Goal: Transaction & Acquisition: Purchase product/service

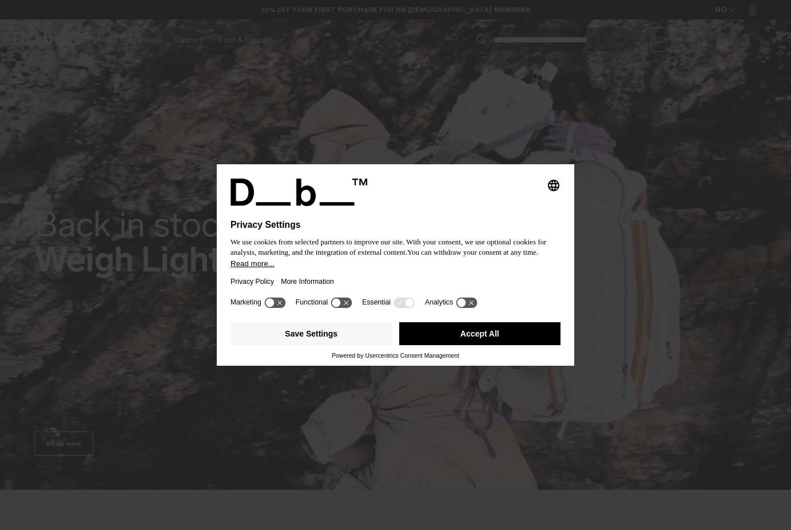
click at [432, 277] on div "Privacy Policy More Information" at bounding box center [396, 281] width 330 height 26
click at [474, 326] on div "Save Settings Accept All" at bounding box center [396, 334] width 330 height 34
click at [470, 332] on button "Accept All" at bounding box center [480, 333] width 162 height 23
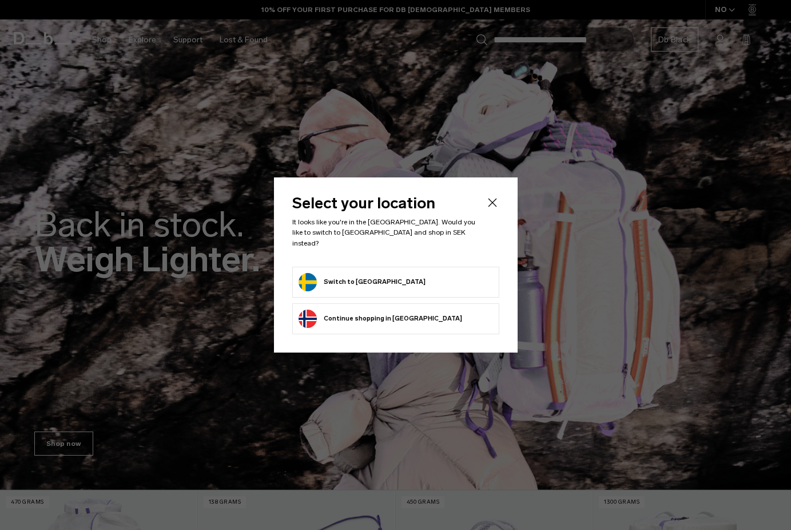
click at [370, 267] on li "Switch to Sweden" at bounding box center [395, 282] width 207 height 31
click at [356, 276] on button "Switch to Sweden" at bounding box center [362, 282] width 127 height 18
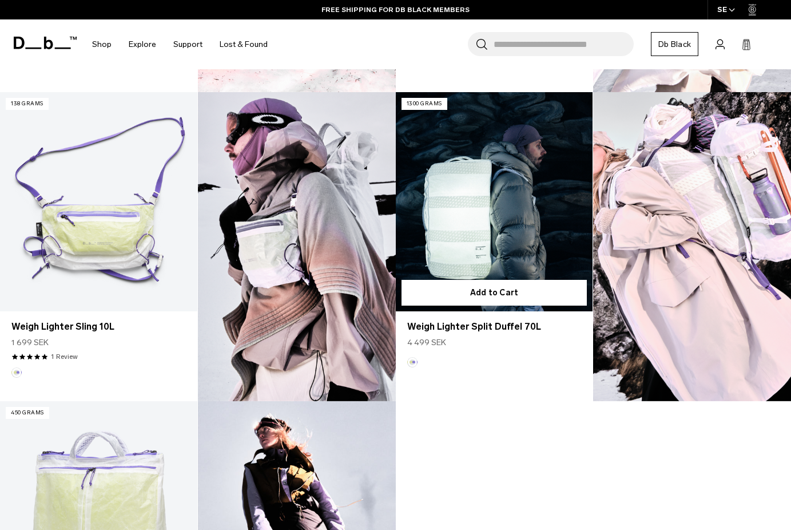
scroll to position [868, 0]
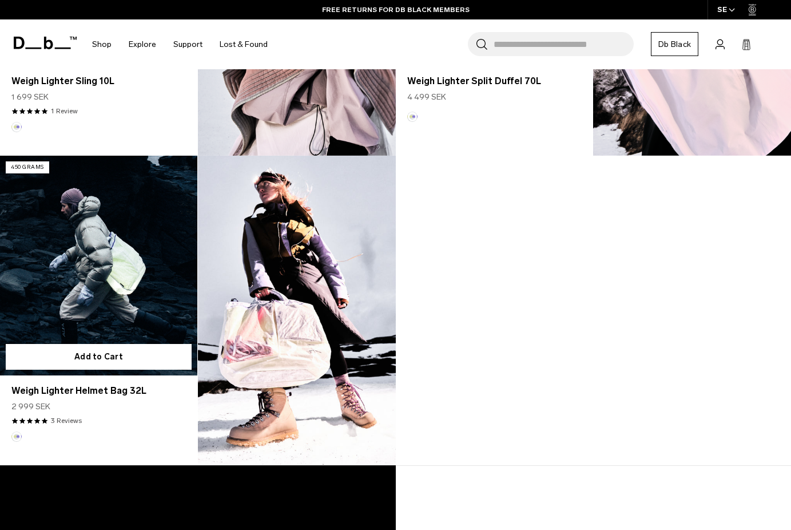
click at [135, 271] on link "Weigh Lighter Helmet Bag 32L" at bounding box center [98, 265] width 197 height 219
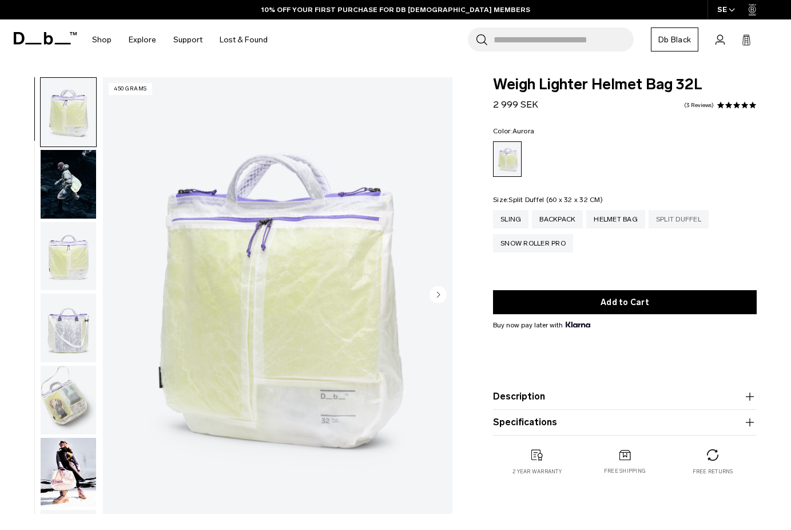
click at [682, 222] on div "Split Duffel" at bounding box center [679, 219] width 60 height 18
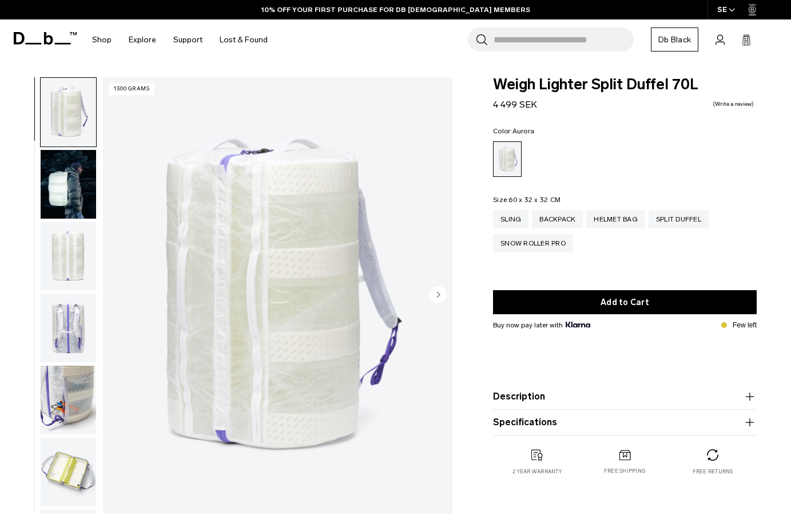
click at [66, 198] on img "button" at bounding box center [68, 184] width 55 height 69
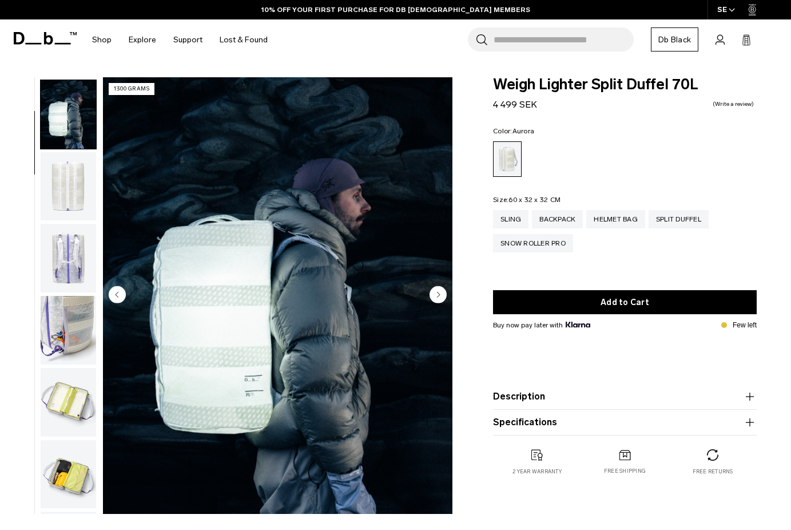
scroll to position [72, 0]
